Goal: Transaction & Acquisition: Purchase product/service

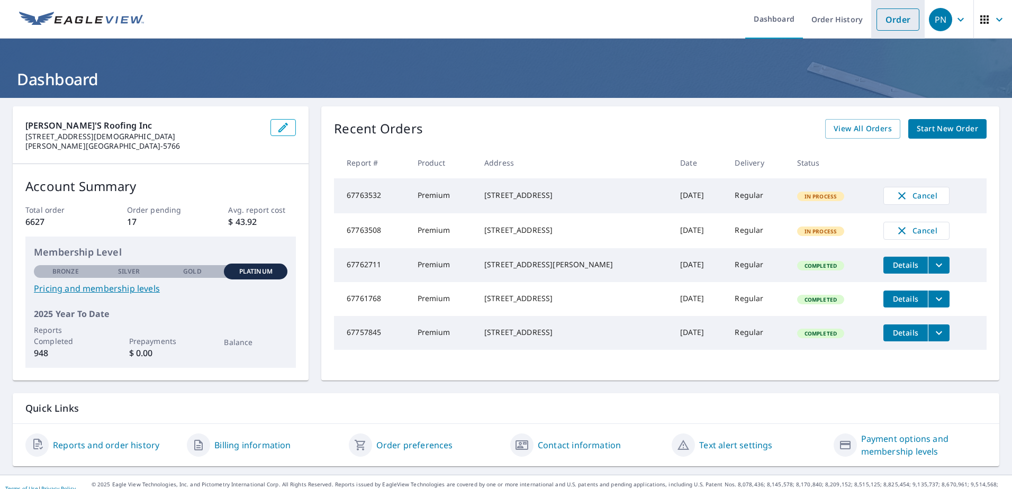
click at [897, 20] on link "Order" at bounding box center [897, 19] width 43 height 22
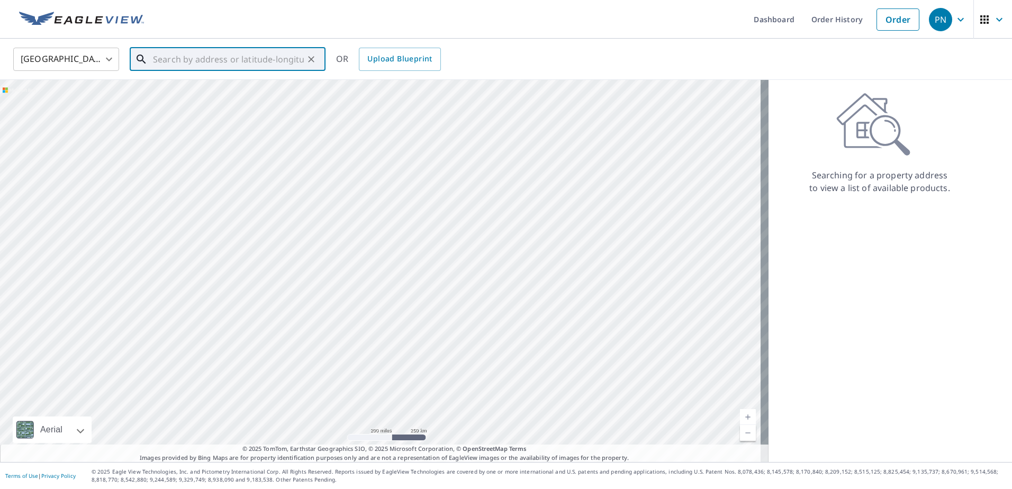
click at [290, 57] on input "text" at bounding box center [228, 59] width 151 height 30
click at [189, 88] on span "[STREET_ADDRESS]" at bounding box center [234, 90] width 166 height 13
type input "[STREET_ADDRESS]"
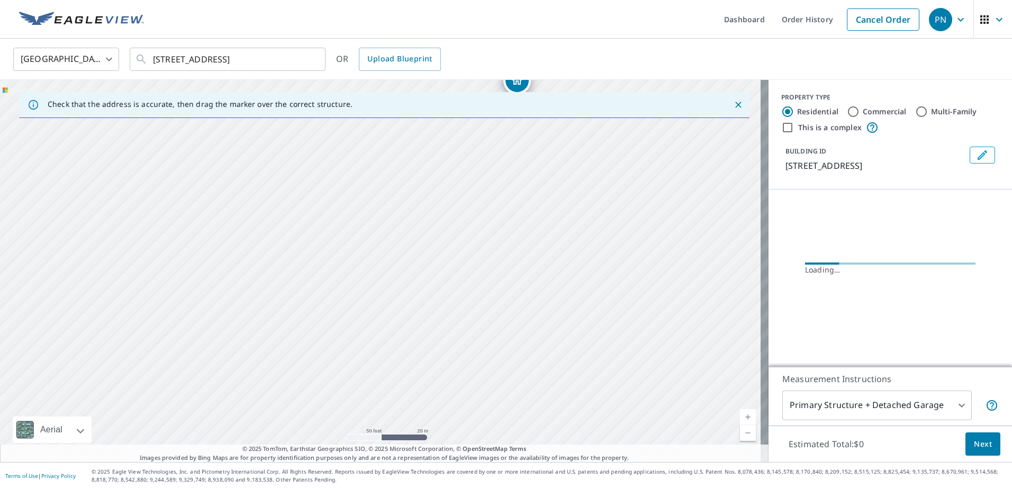
drag, startPoint x: 502, startPoint y: 206, endPoint x: 409, endPoint y: 302, distance: 132.8
click at [465, 276] on div "[STREET_ADDRESS]" at bounding box center [384, 271] width 768 height 382
drag, startPoint x: 418, startPoint y: 230, endPoint x: 381, endPoint y: 321, distance: 98.2
click at [381, 321] on div "[STREET_ADDRESS]" at bounding box center [384, 271] width 768 height 382
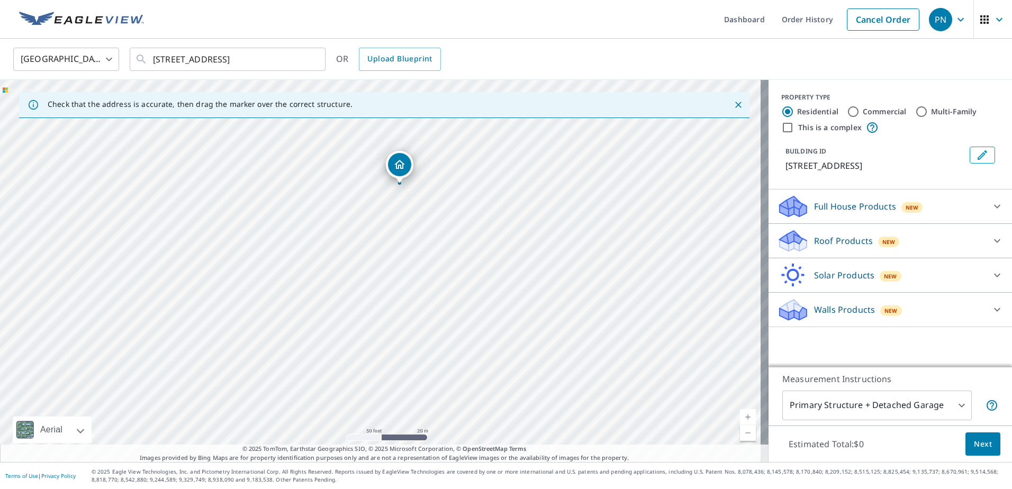
drag, startPoint x: 382, startPoint y: 258, endPoint x: 400, endPoint y: 173, distance: 87.2
click at [844, 247] on p "Roof Products" at bounding box center [843, 240] width 59 height 13
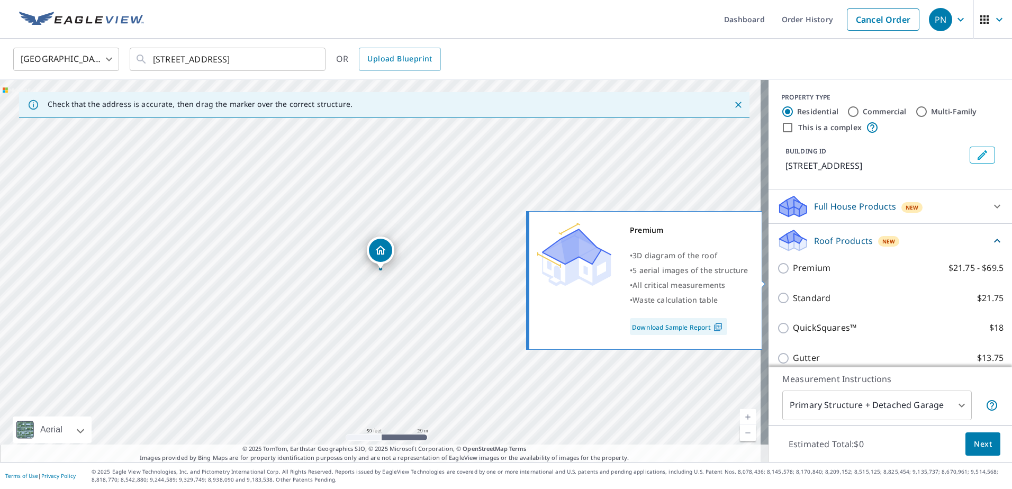
click at [815, 275] on p "Premium" at bounding box center [812, 267] width 38 height 13
click at [793, 275] on input "Premium $21.75 - $69.5" at bounding box center [785, 268] width 16 height 13
checkbox input "true"
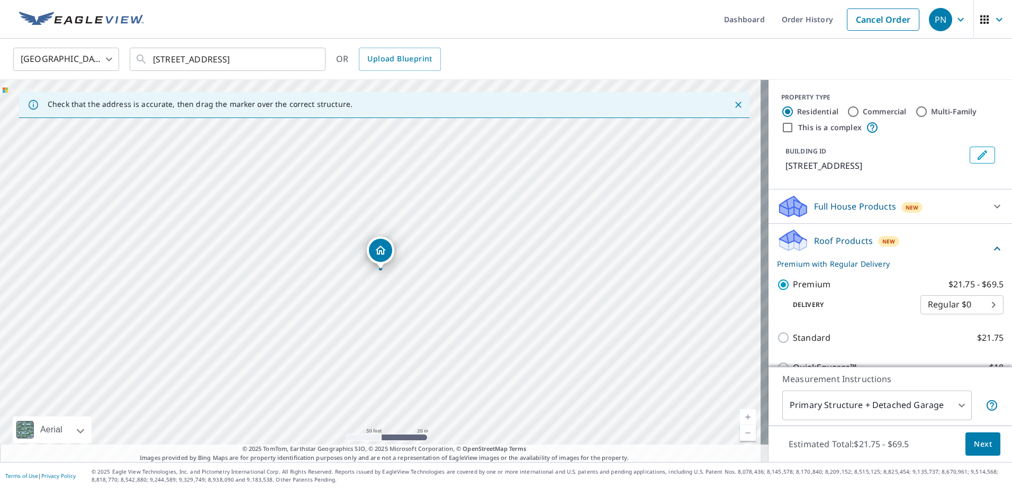
click at [975, 436] on button "Next" at bounding box center [982, 444] width 35 height 24
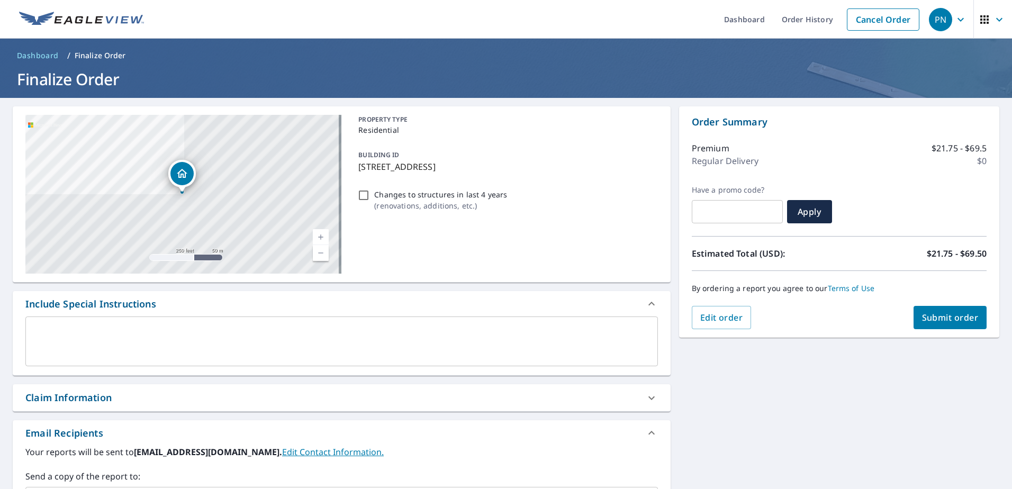
click at [913, 318] on button "Submit order" at bounding box center [950, 317] width 74 height 23
